Goal: Navigation & Orientation: Find specific page/section

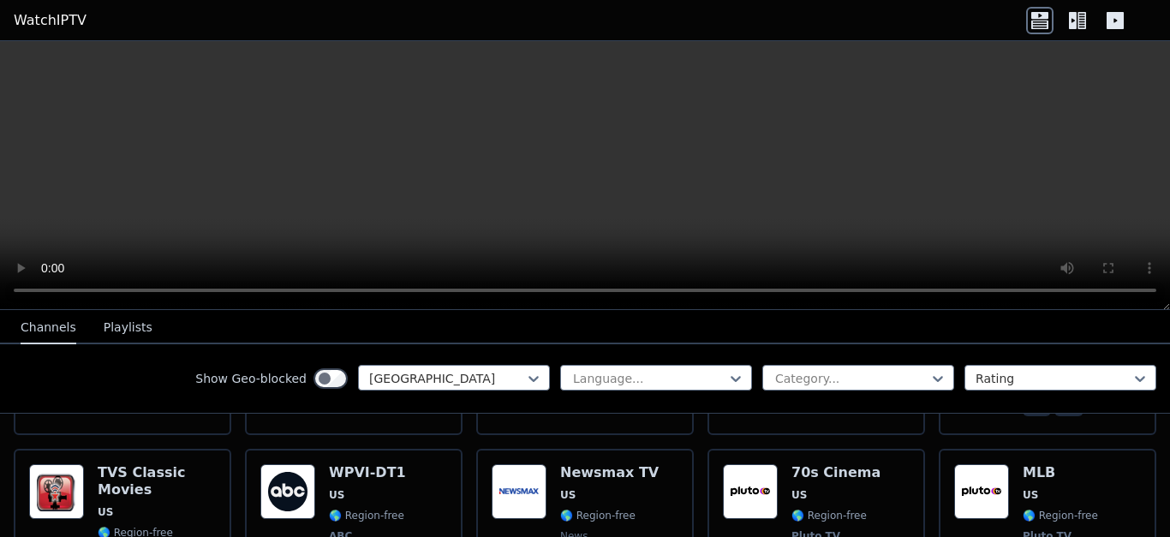
scroll to position [873, 0]
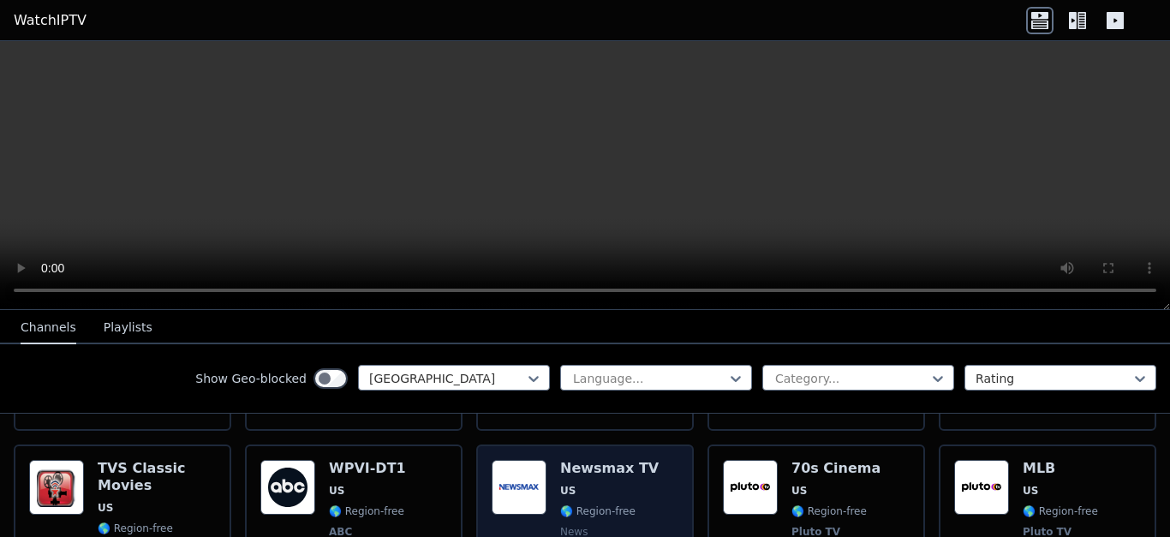
click at [494, 467] on img at bounding box center [519, 487] width 55 height 55
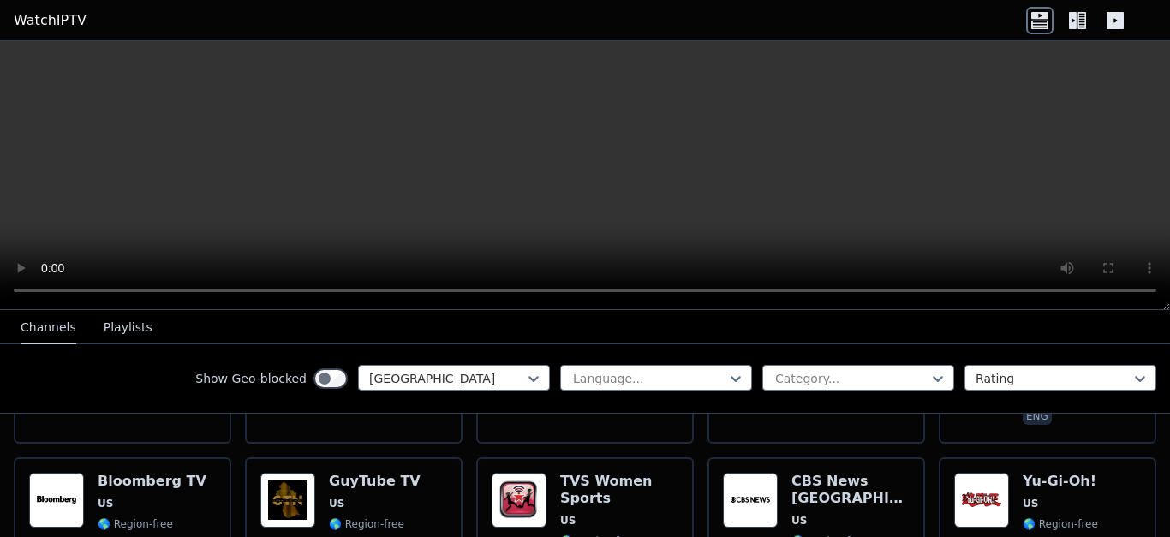
scroll to position [1203, 0]
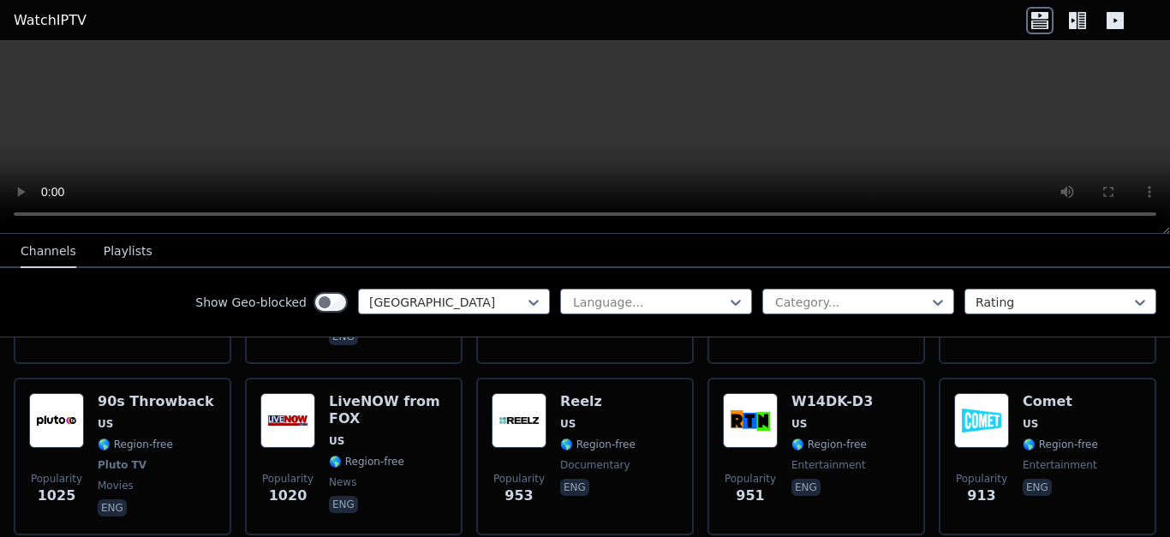
drag, startPoint x: 1165, startPoint y: 302, endPoint x: 1165, endPoint y: 227, distance: 75.4
click at [1165, 227] on div at bounding box center [585, 137] width 1170 height 193
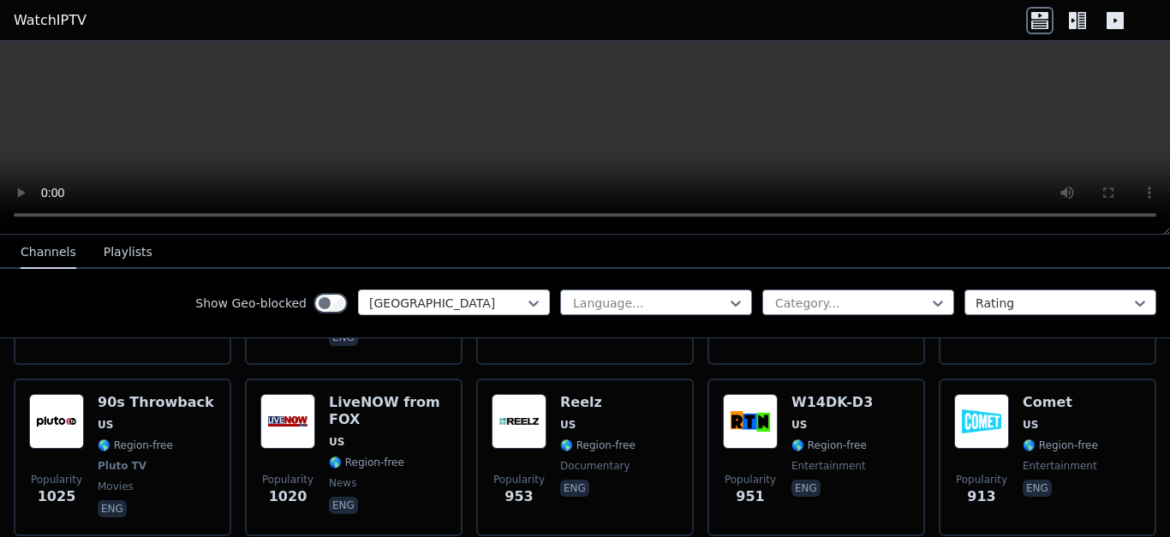
click at [457, 306] on div at bounding box center [447, 303] width 156 height 17
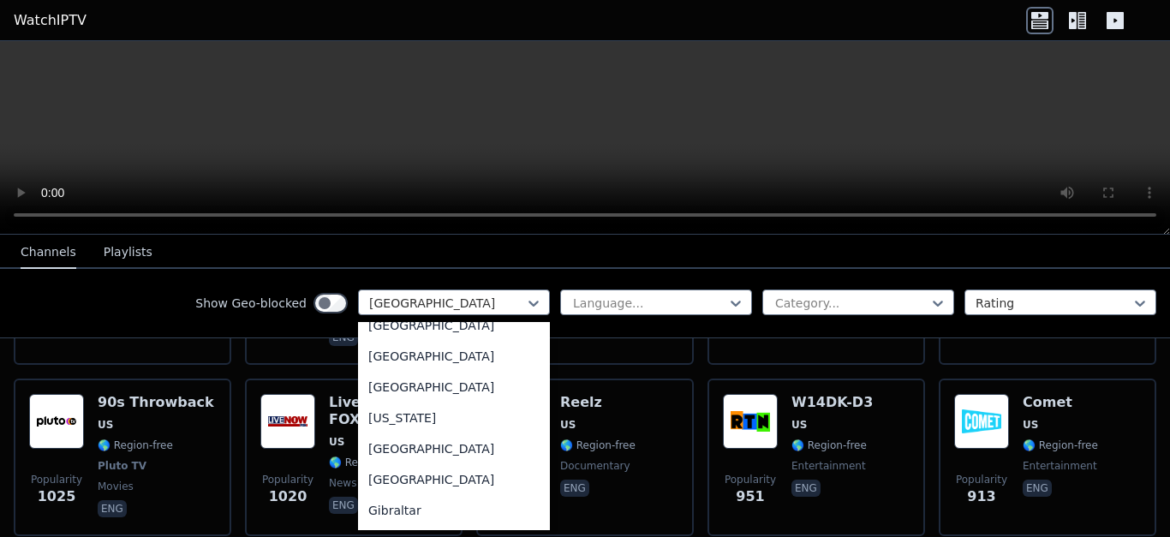
scroll to position [2140, 0]
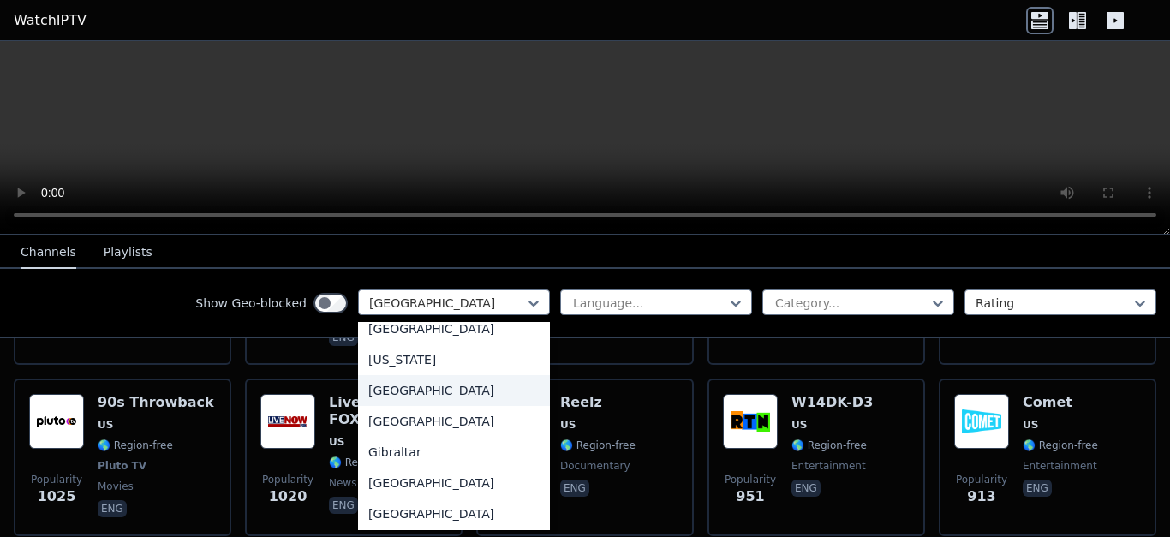
click at [393, 406] on div "[GEOGRAPHIC_DATA]" at bounding box center [454, 390] width 192 height 31
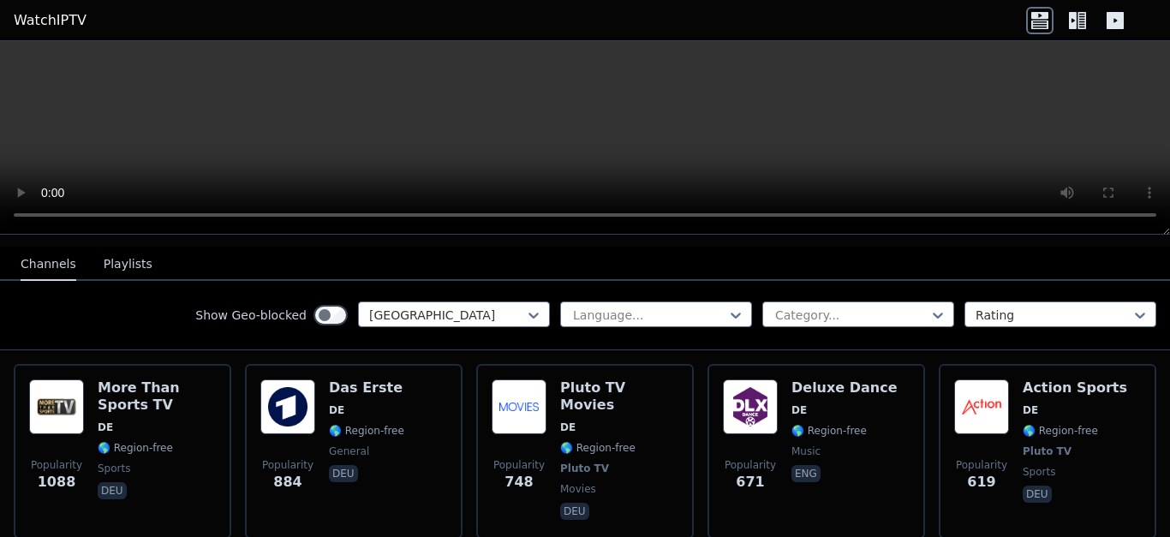
scroll to position [178, 0]
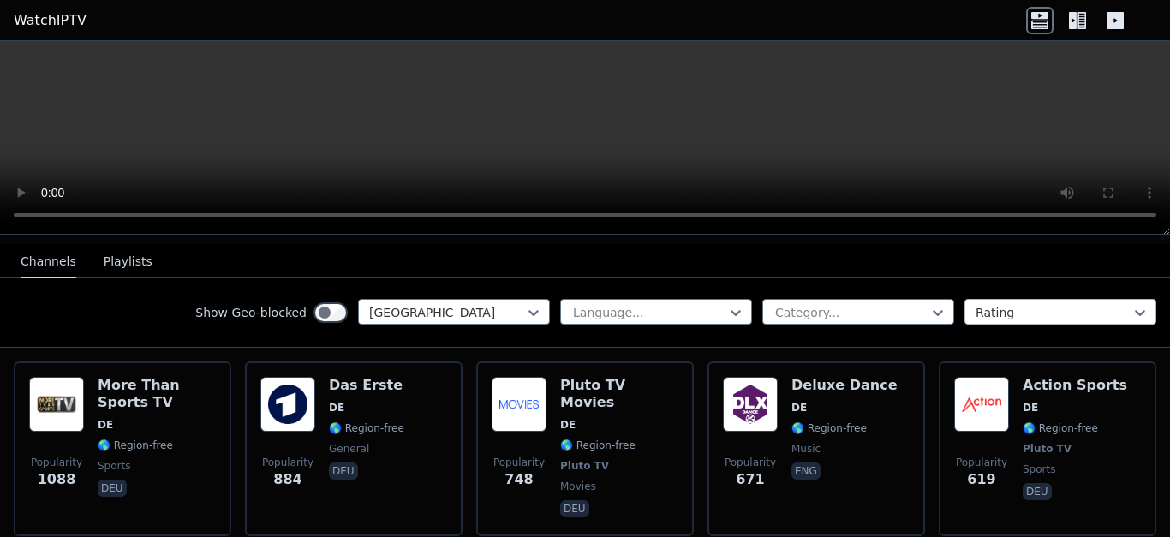
click at [1009, 304] on div at bounding box center [1054, 312] width 156 height 17
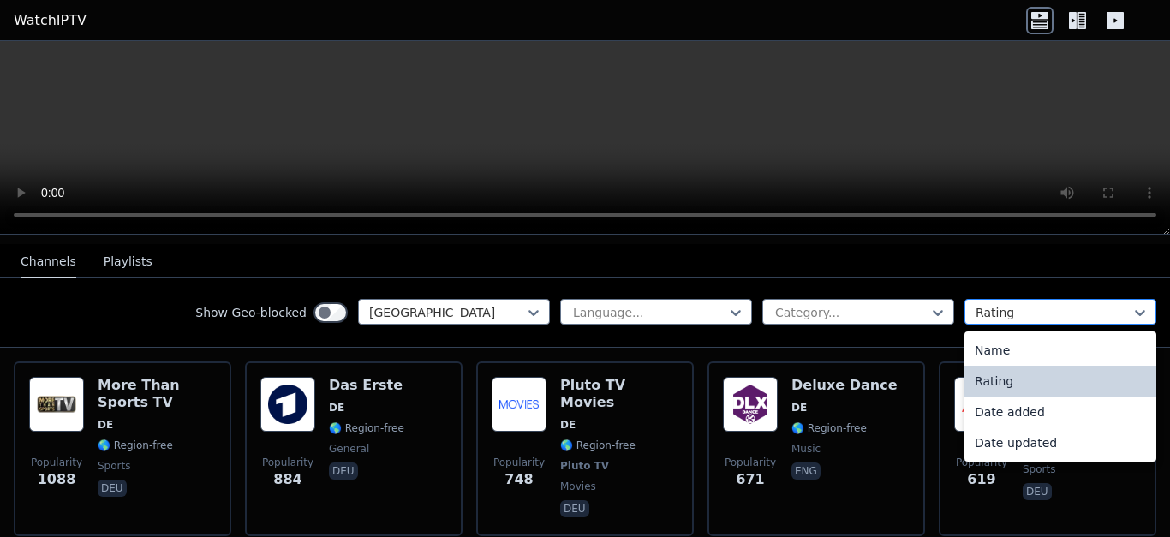
click at [1010, 304] on div at bounding box center [1054, 312] width 156 height 17
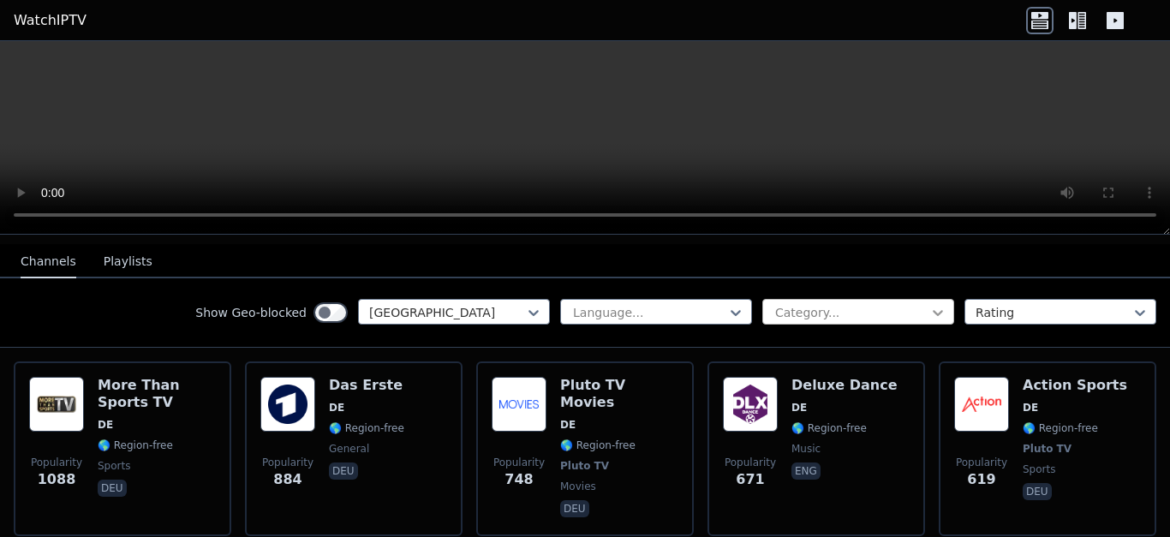
click at [930, 307] on icon at bounding box center [938, 312] width 17 height 17
click at [931, 305] on icon at bounding box center [938, 312] width 17 height 17
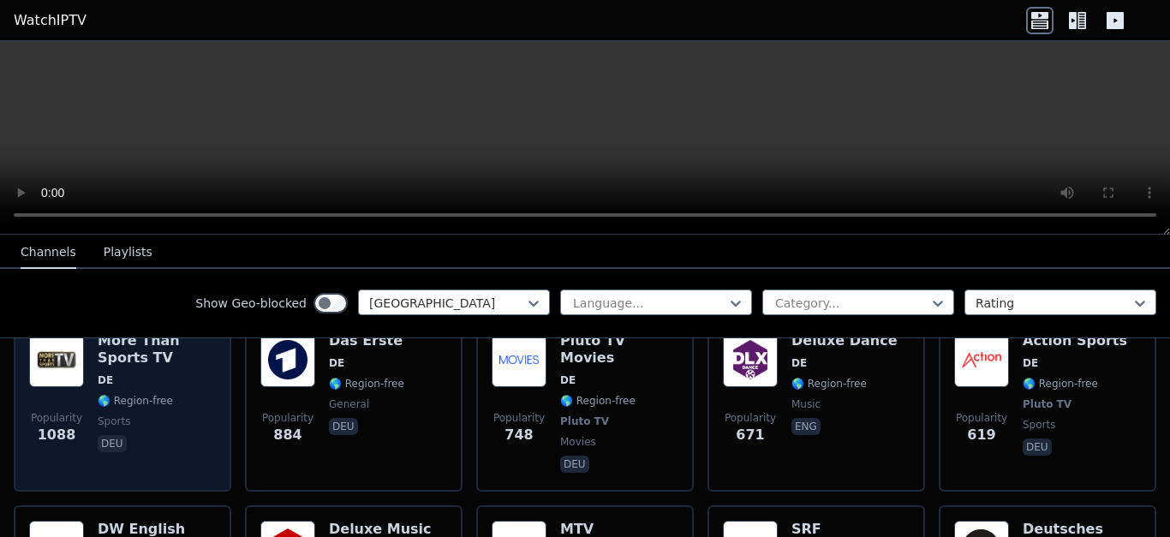
scroll to position [224, 0]
click at [73, 368] on img at bounding box center [56, 359] width 55 height 55
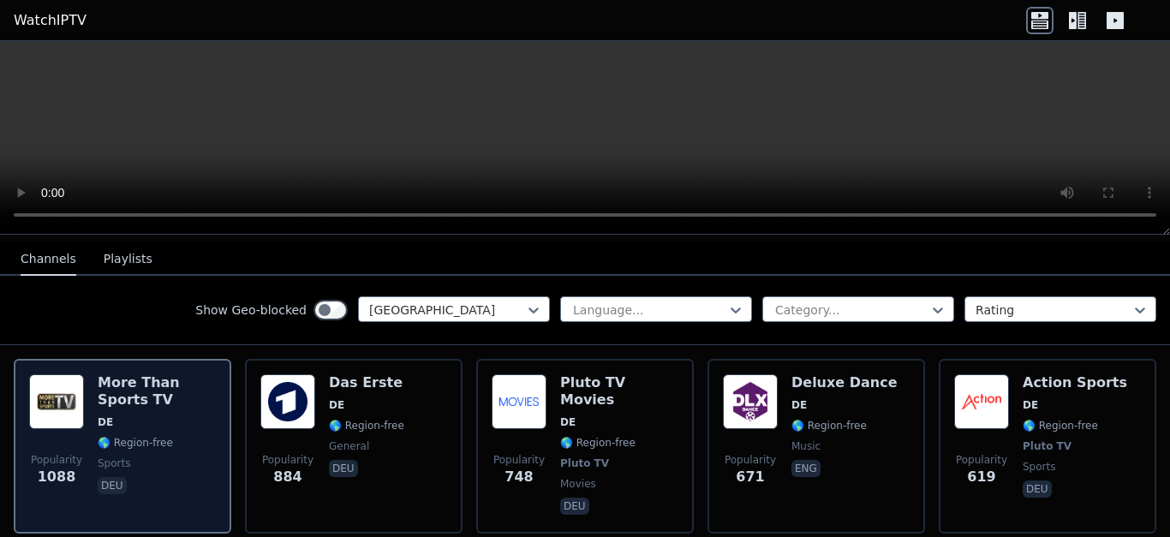
scroll to position [180, 0]
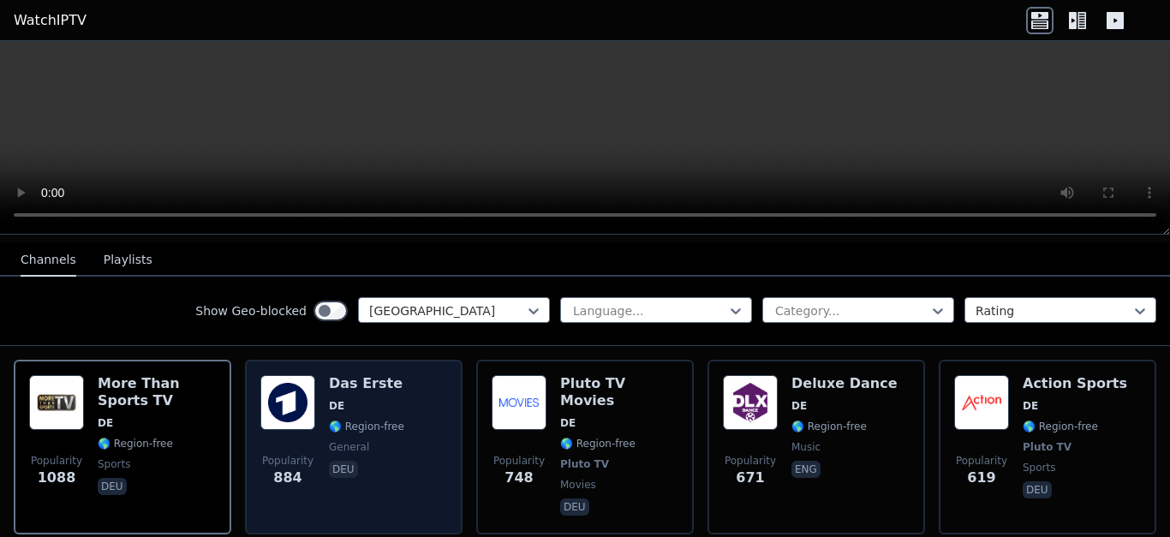
click at [298, 398] on img at bounding box center [287, 402] width 55 height 55
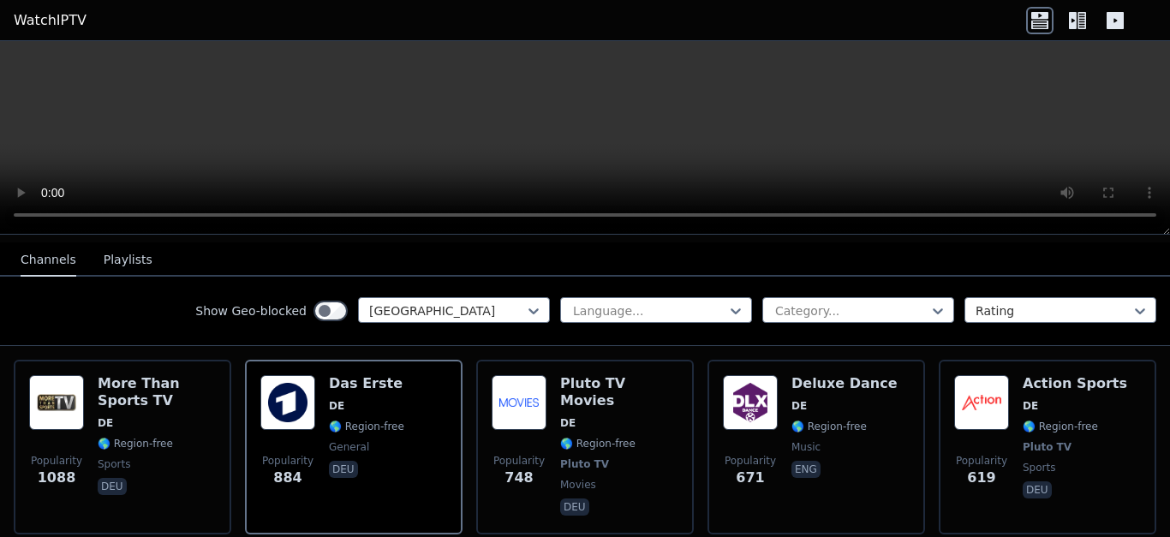
click at [513, 12] on header "WatchIPTV" at bounding box center [585, 20] width 1170 height 41
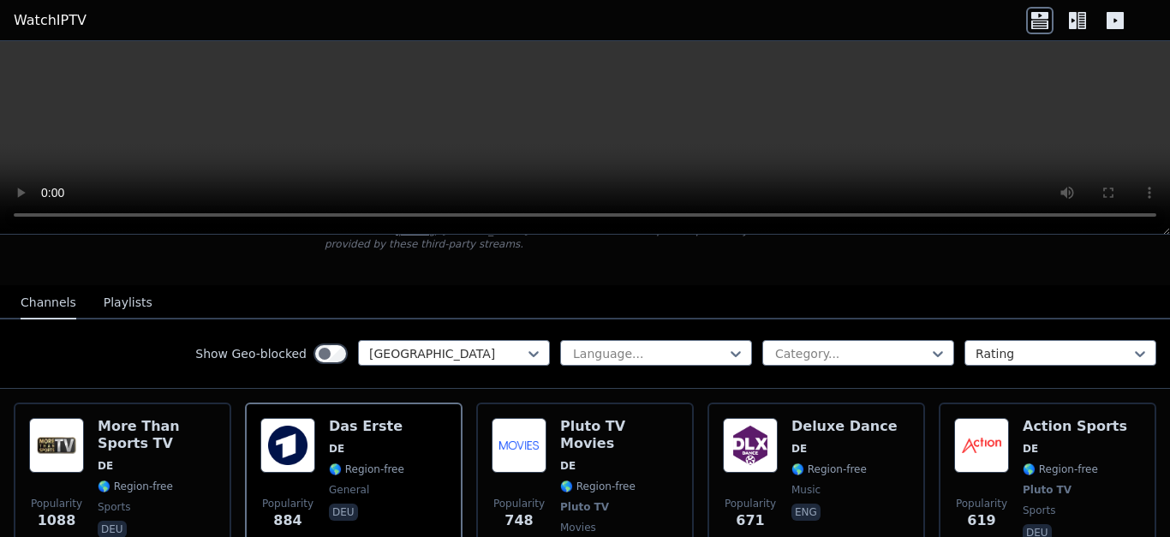
scroll to position [151, 0]
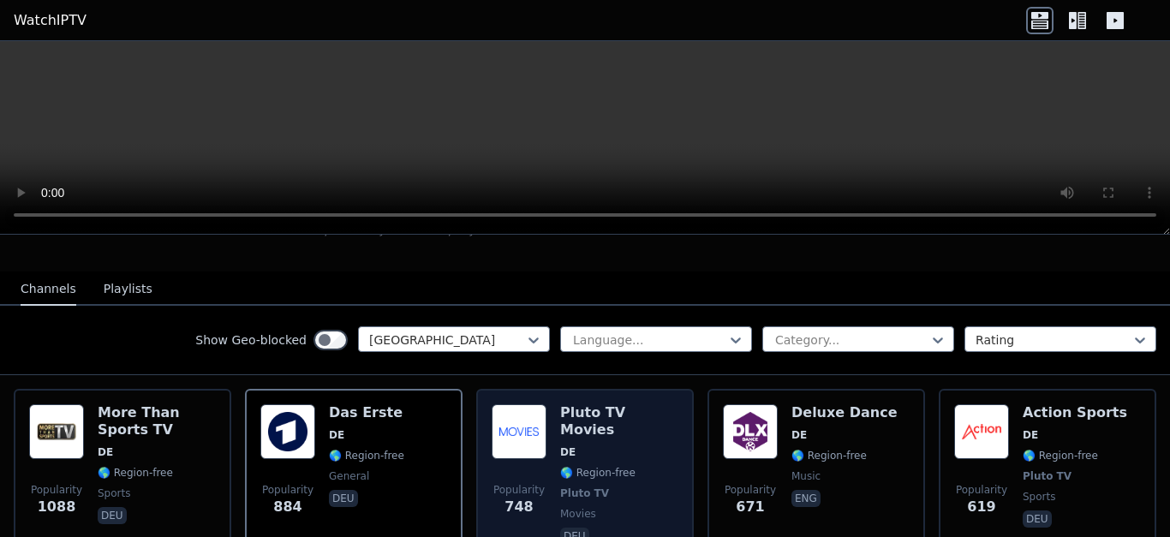
click at [520, 409] on img at bounding box center [519, 431] width 55 height 55
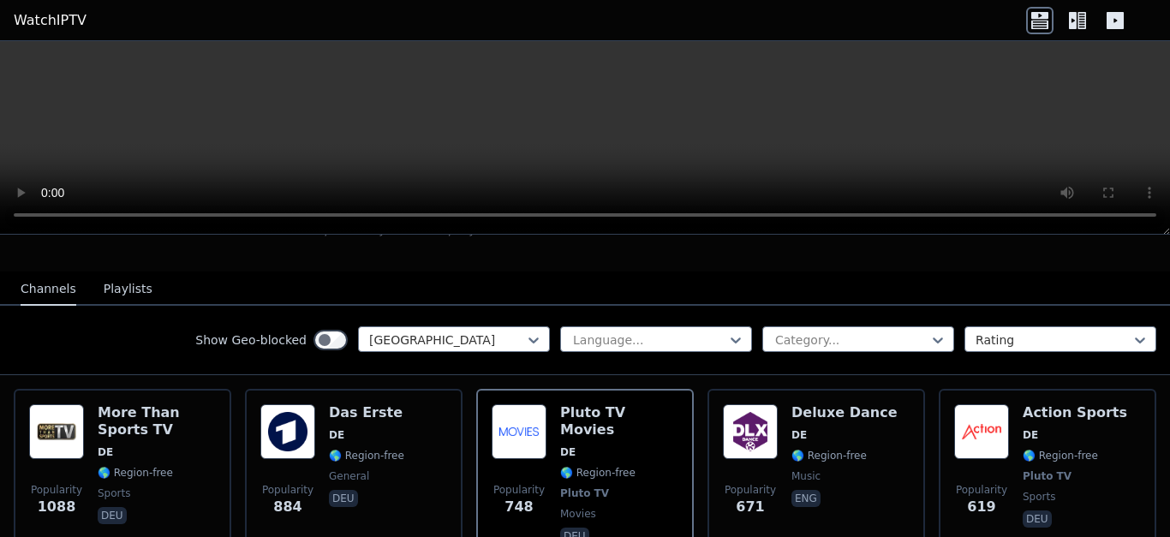
click at [1078, 21] on icon at bounding box center [1077, 20] width 27 height 27
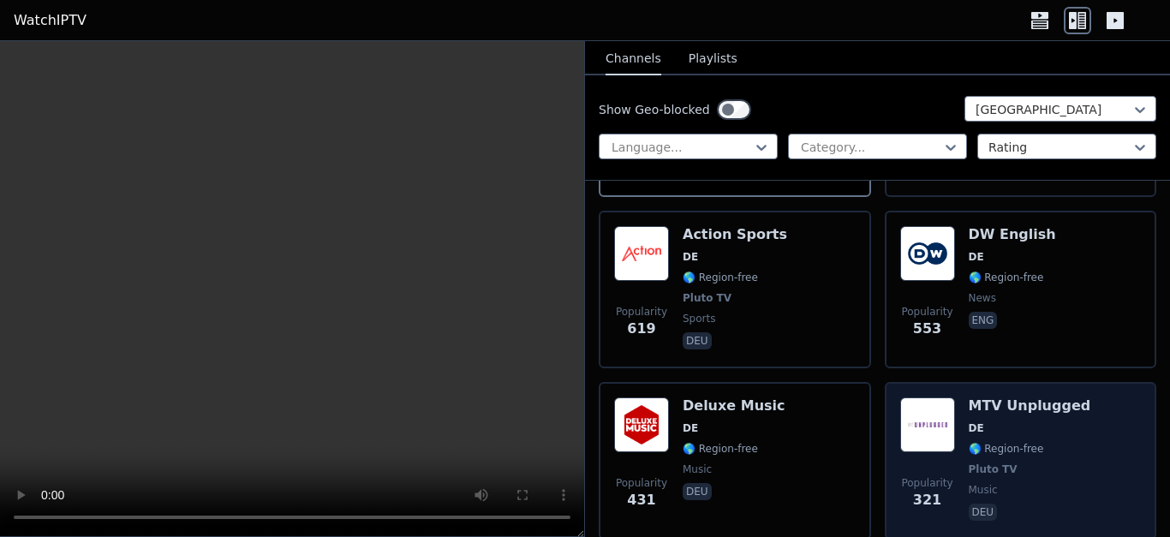
scroll to position [733, 0]
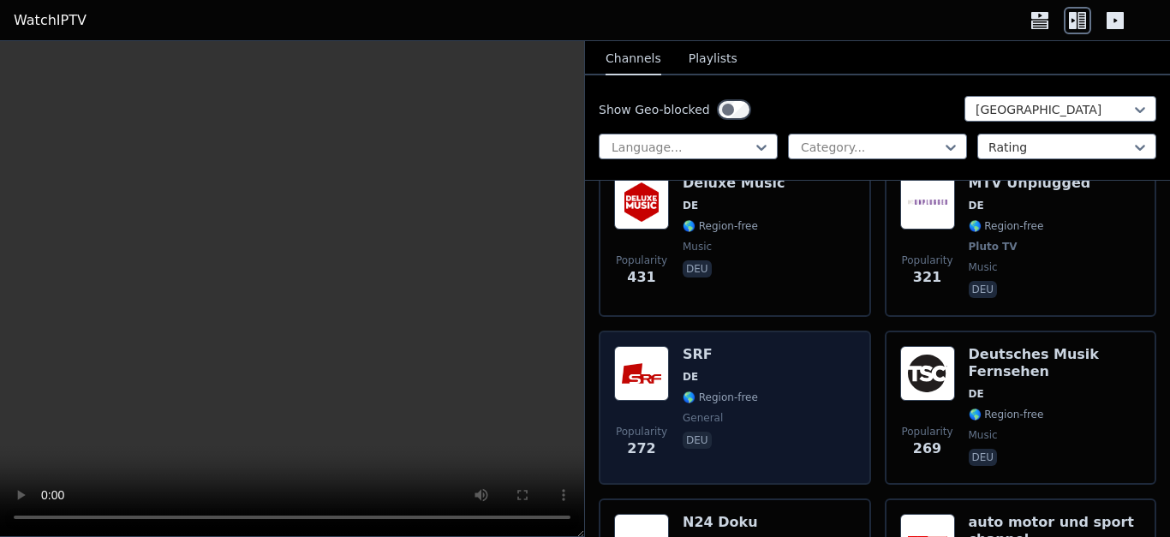
click at [646, 380] on img at bounding box center [641, 373] width 55 height 55
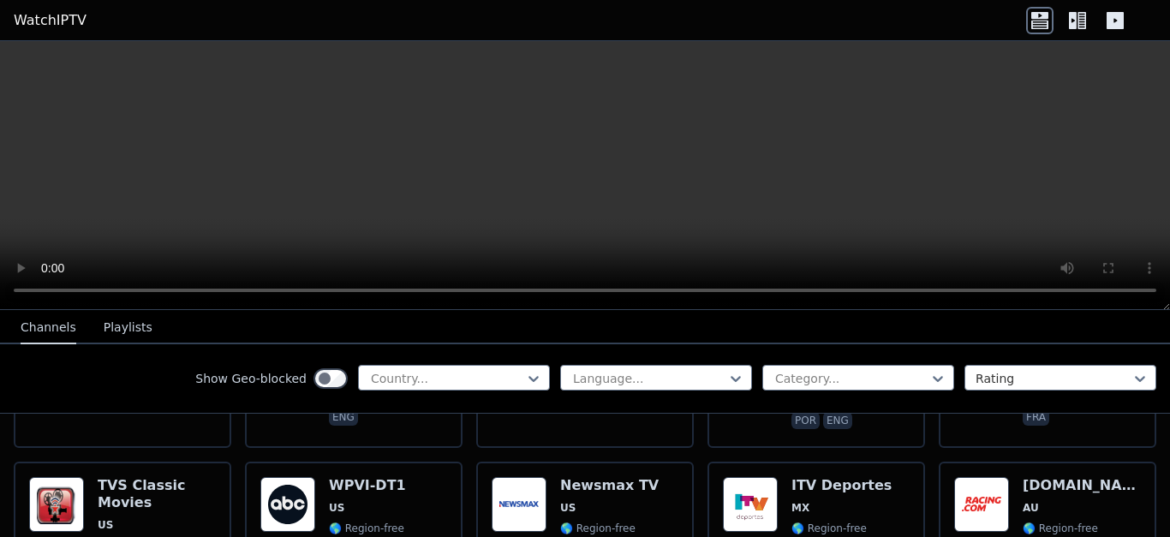
scroll to position [3785, 0]
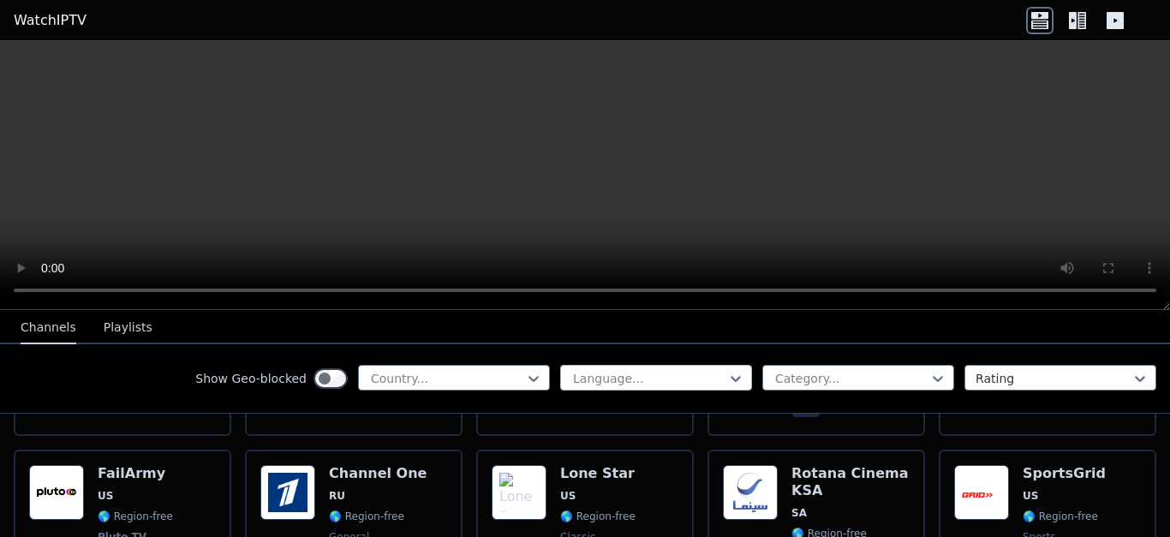
click at [644, 387] on div "Language..." at bounding box center [656, 378] width 192 height 26
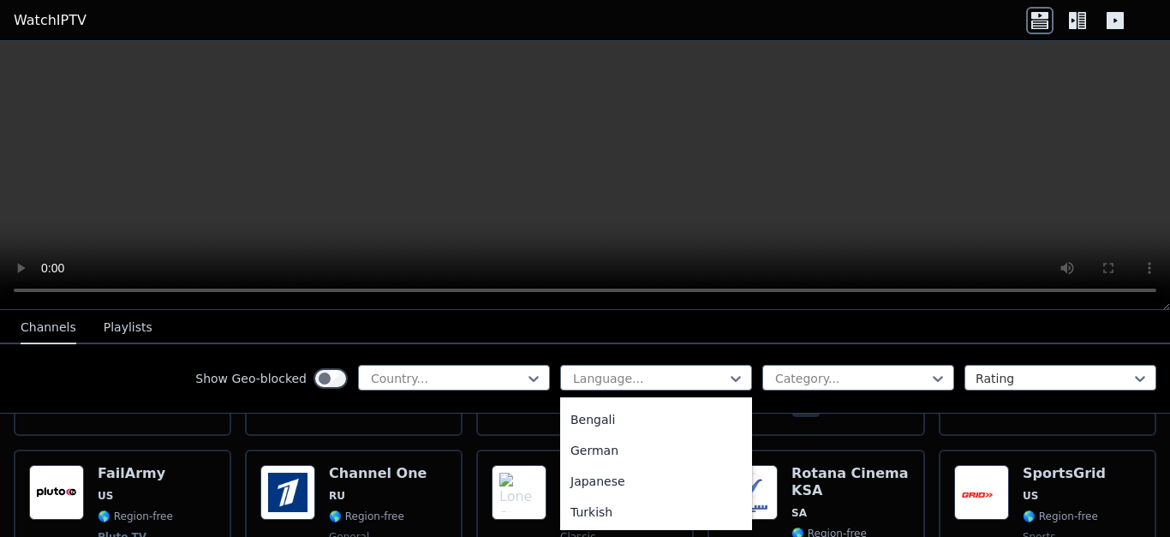
scroll to position [386, 0]
click at [598, 404] on div "German" at bounding box center [656, 400] width 192 height 31
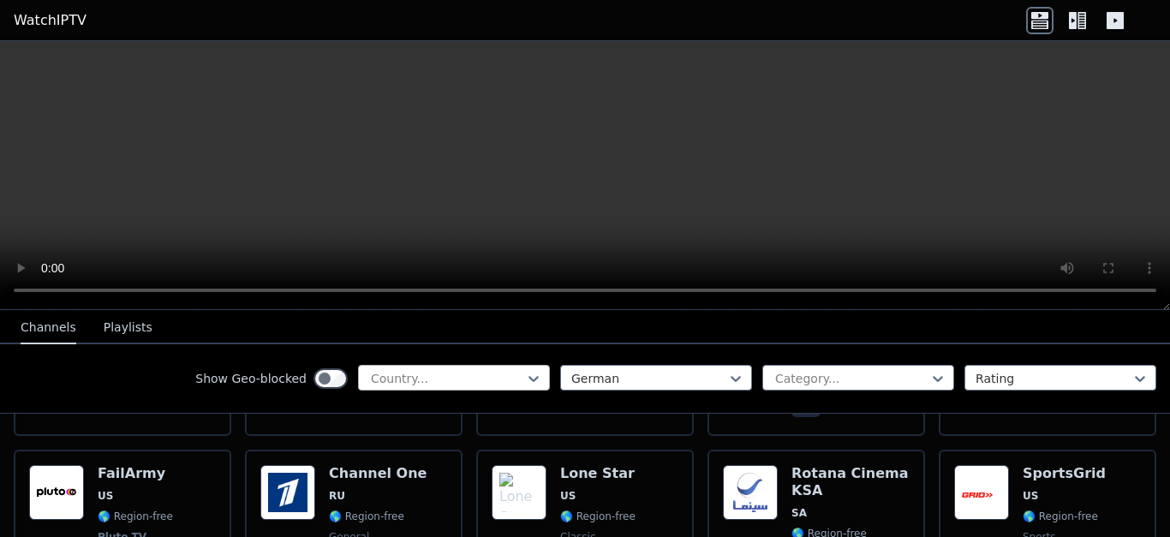
scroll to position [3693, 0]
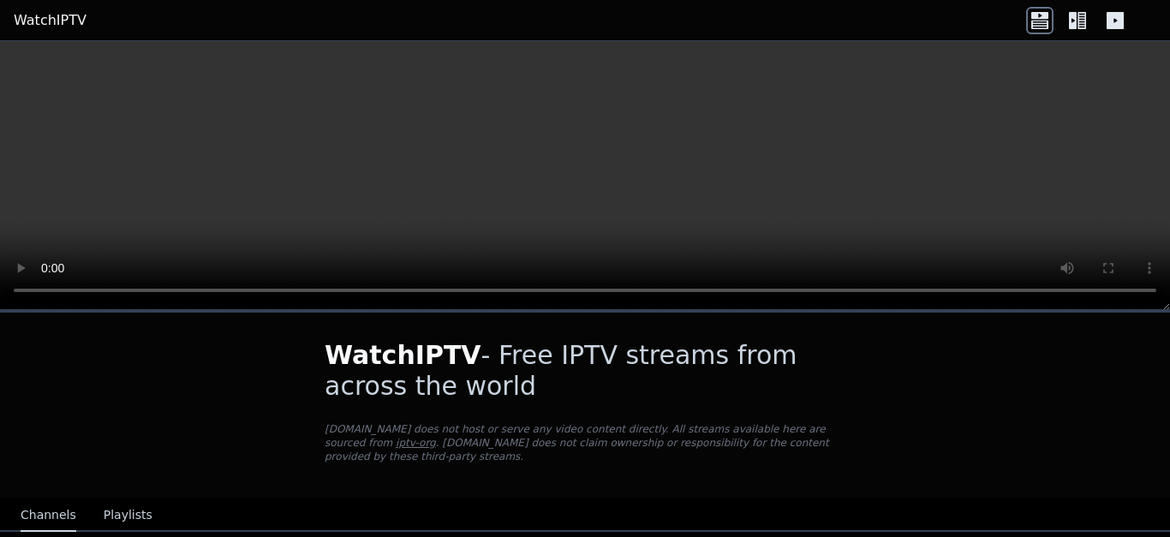
scroll to position [125, 0]
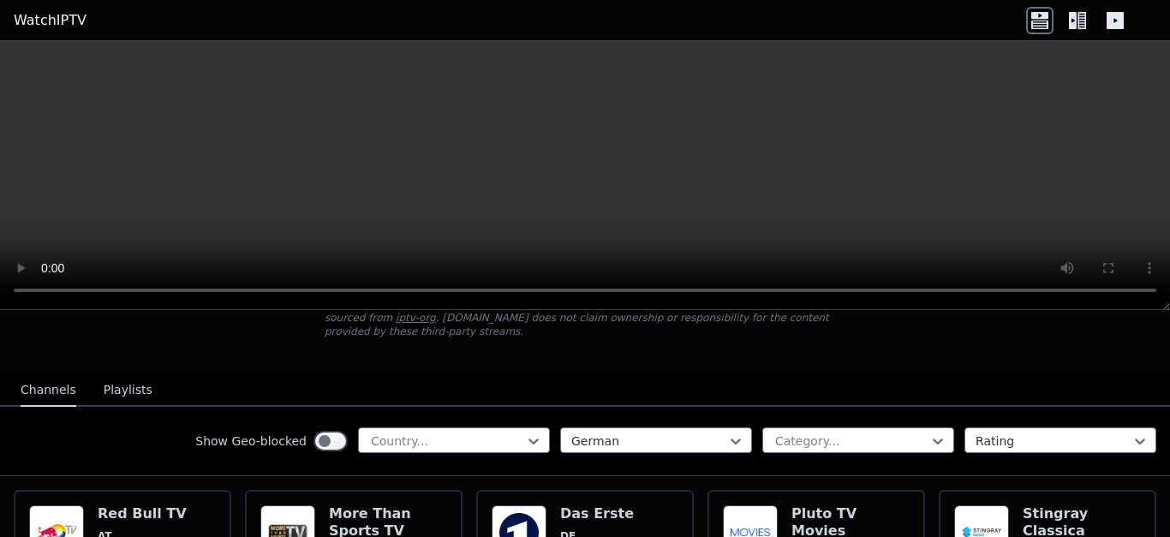
click at [1074, 14] on icon at bounding box center [1073, 20] width 8 height 17
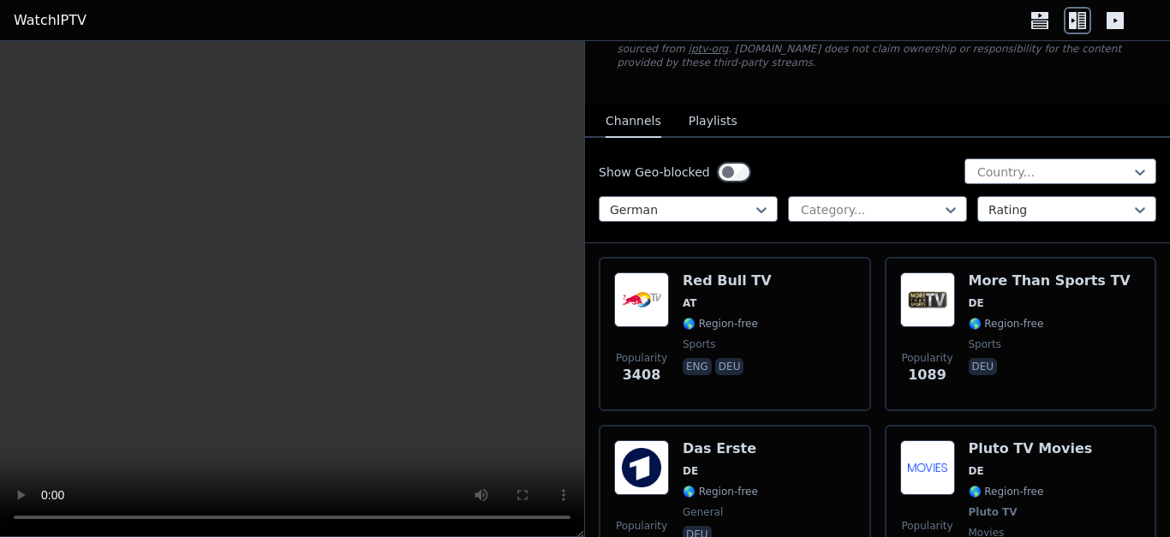
scroll to position [230, 0]
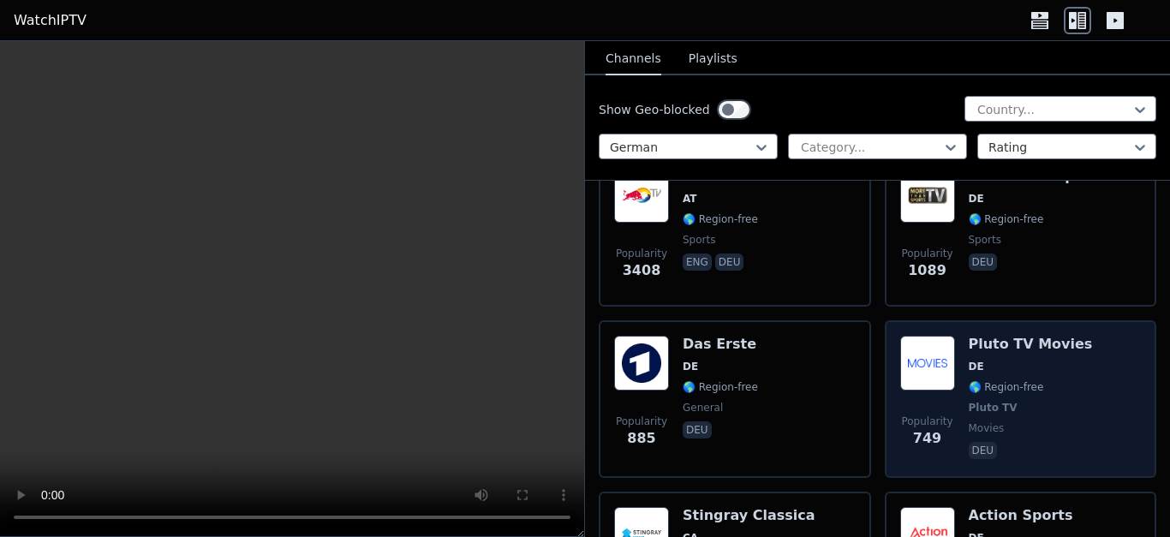
click at [998, 360] on span "DE" at bounding box center [1031, 367] width 124 height 14
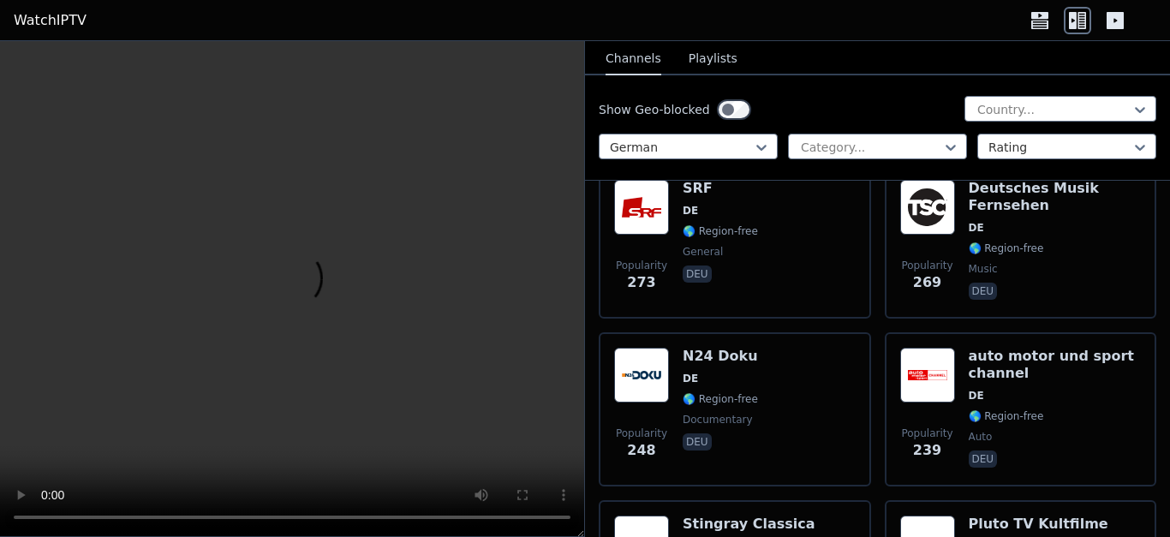
scroll to position [907, 0]
